Goal: Task Accomplishment & Management: Manage account settings

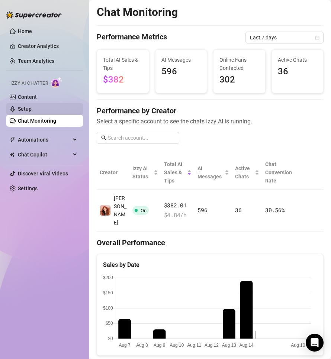
click at [32, 110] on link "Setup" at bounding box center [25, 109] width 14 height 6
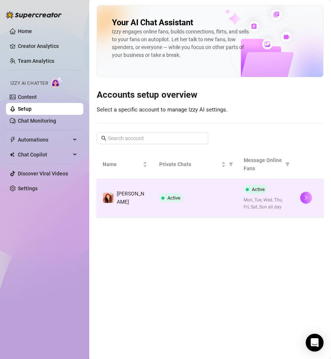
click at [158, 201] on td "Active" at bounding box center [195, 198] width 85 height 38
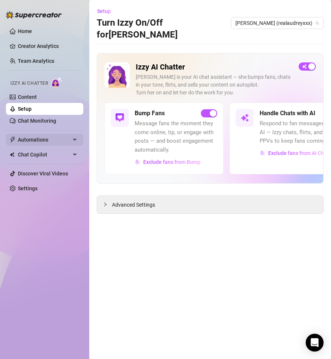
drag, startPoint x: 122, startPoint y: 194, endPoint x: 63, endPoint y: 140, distance: 80.5
click at [122, 201] on span "Advanced Settings" at bounding box center [133, 205] width 43 height 8
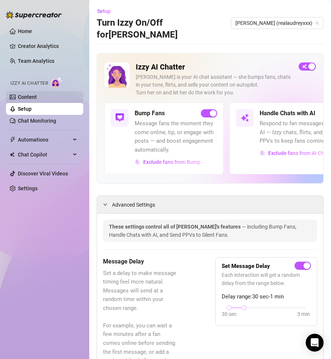
click at [29, 95] on link "Content" at bounding box center [27, 97] width 19 height 6
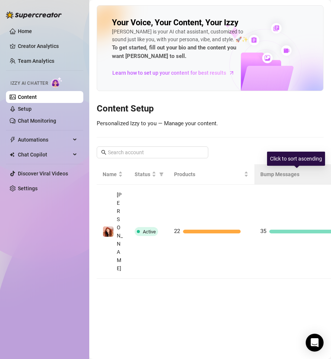
click at [260, 178] on div "Bump Messages" at bounding box center [297, 174] width 74 height 8
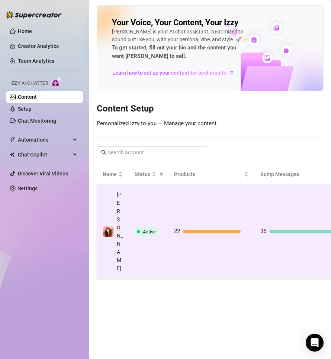
click at [267, 201] on td "35" at bounding box center [297, 232] width 86 height 94
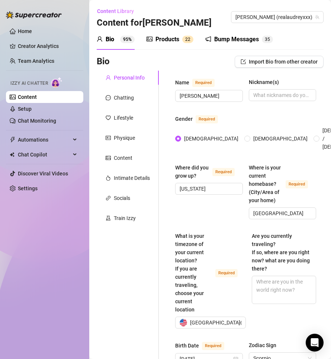
click at [134, 219] on div "Train Izzy" at bounding box center [125, 218] width 22 height 8
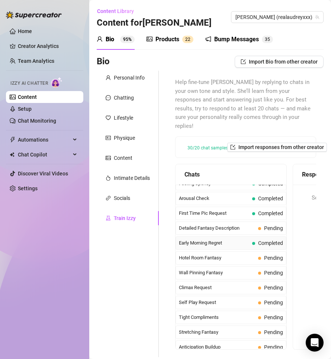
scroll to position [297, 0]
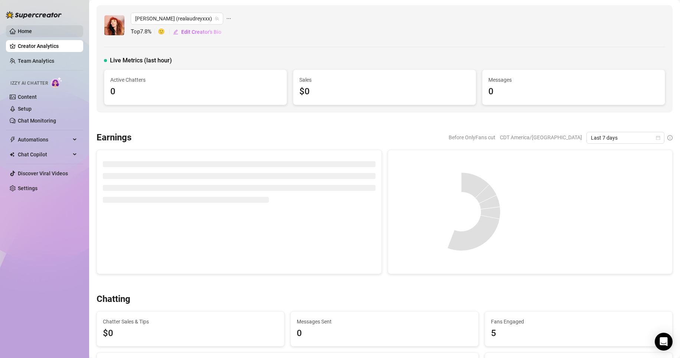
click at [32, 34] on link "Home" at bounding box center [25, 31] width 14 height 6
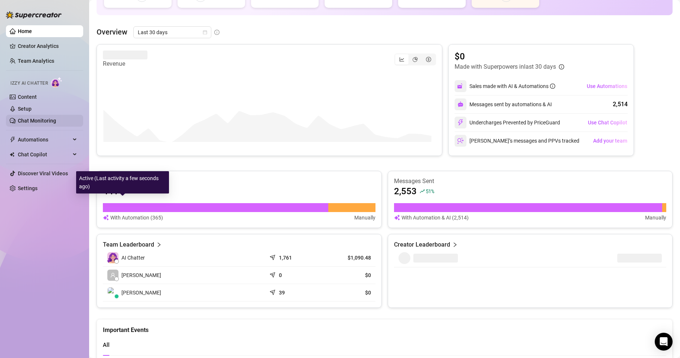
scroll to position [27, 0]
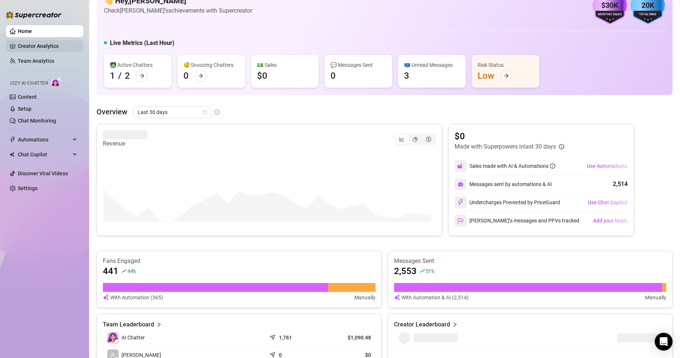
click at [55, 46] on link "Creator Analytics" at bounding box center [47, 46] width 59 height 12
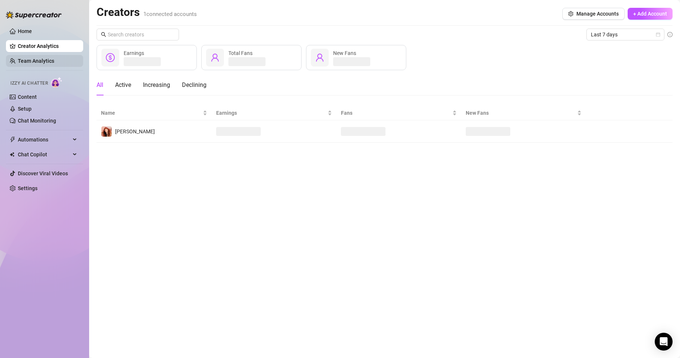
click at [31, 63] on link "Team Analytics" at bounding box center [36, 61] width 36 height 6
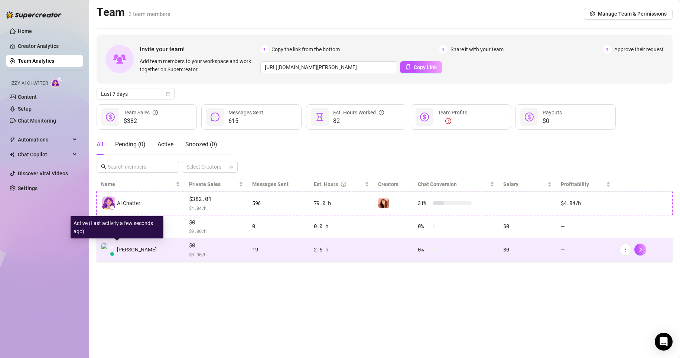
click at [131, 250] on span "[PERSON_NAME]" at bounding box center [137, 250] width 40 height 8
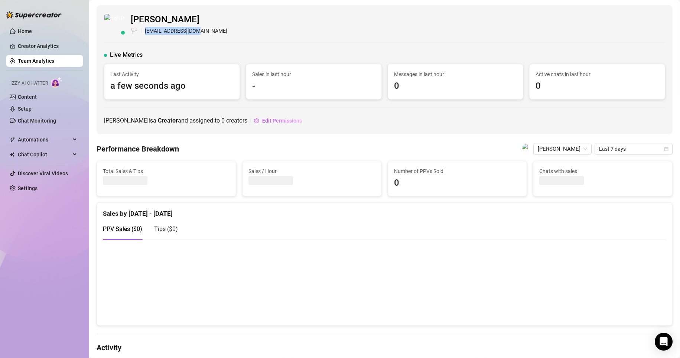
drag, startPoint x: 210, startPoint y: 28, endPoint x: 145, endPoint y: 27, distance: 64.6
click at [145, 27] on div "Kelli Roberts 🏳️ klubkelli@gmail.com" at bounding box center [384, 24] width 561 height 23
copy div "klubkelli@gmail.com"
